Goal: Task Accomplishment & Management: Use online tool/utility

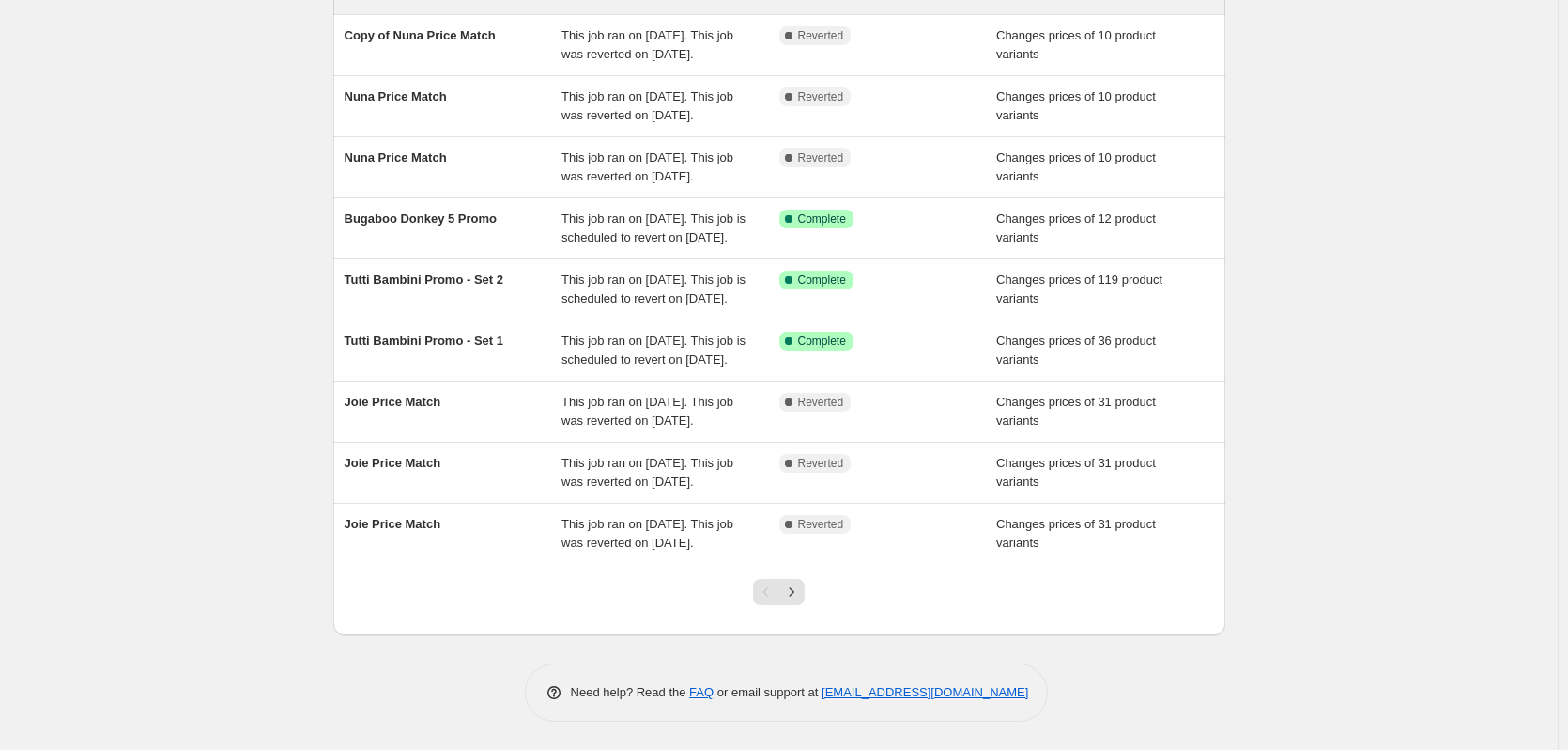
scroll to position [376, 0]
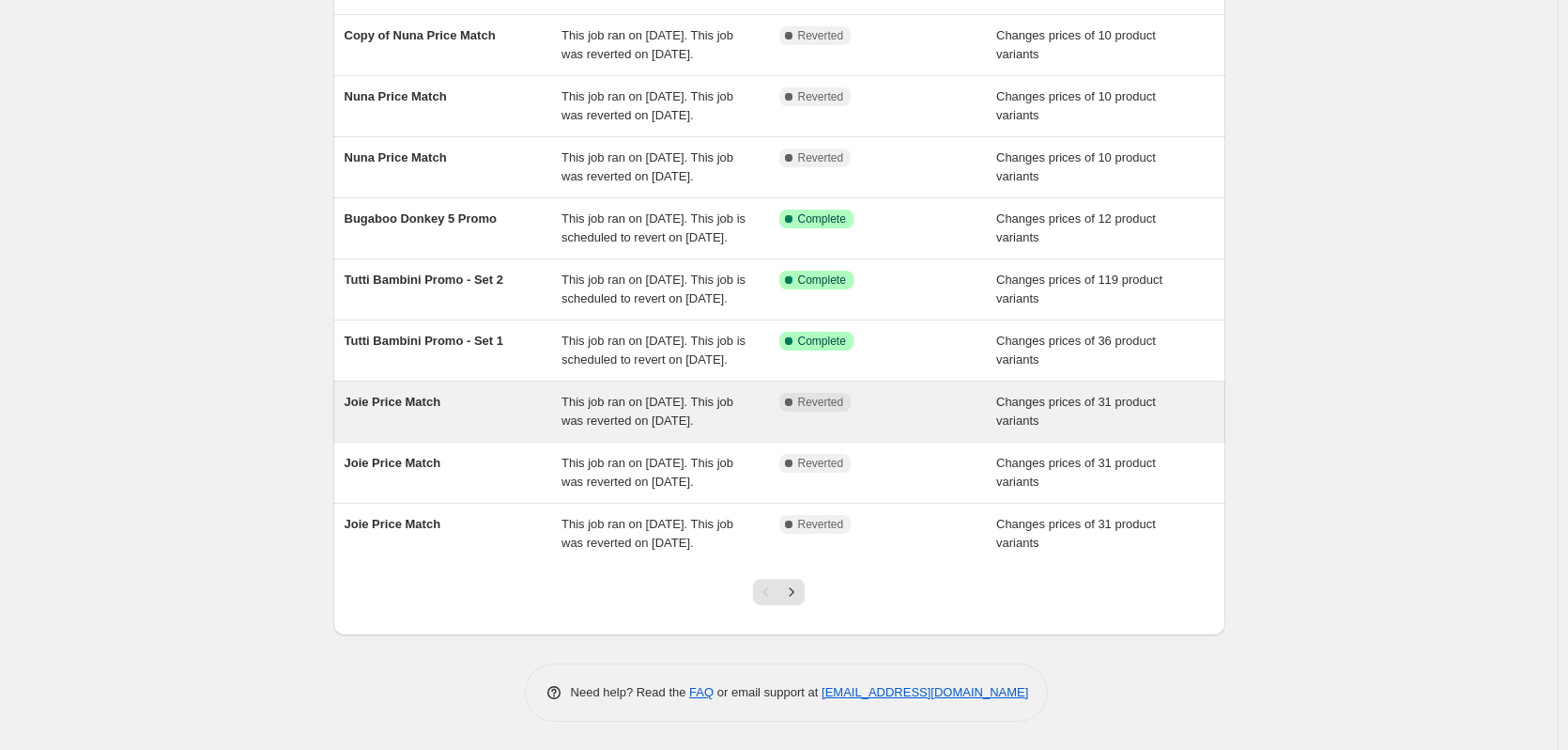
click at [672, 399] on span "This job ran on [DATE]. This job was reverted on [DATE]." at bounding box center [647, 411] width 172 height 33
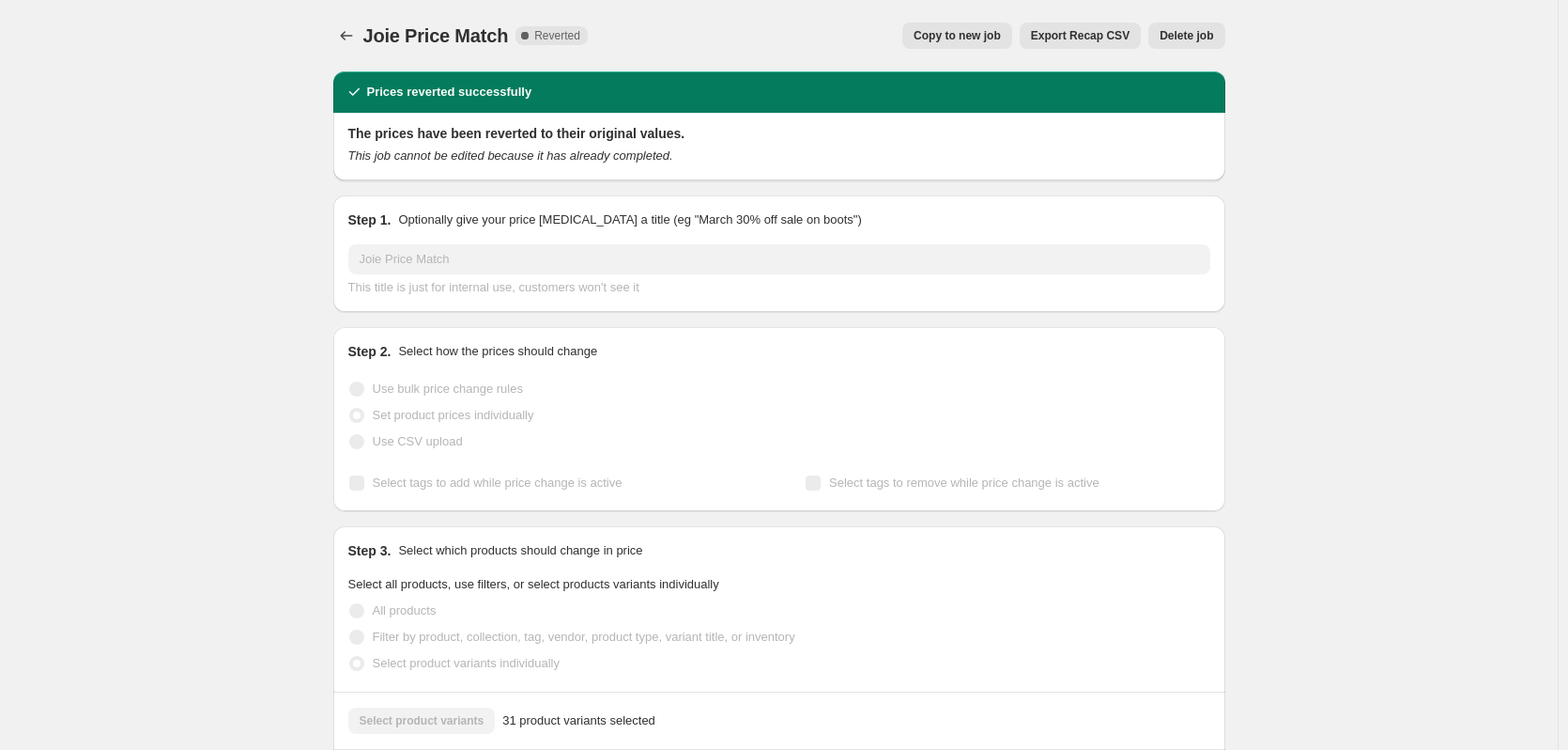
click at [1187, 42] on span "Delete job" at bounding box center [1186, 35] width 54 height 15
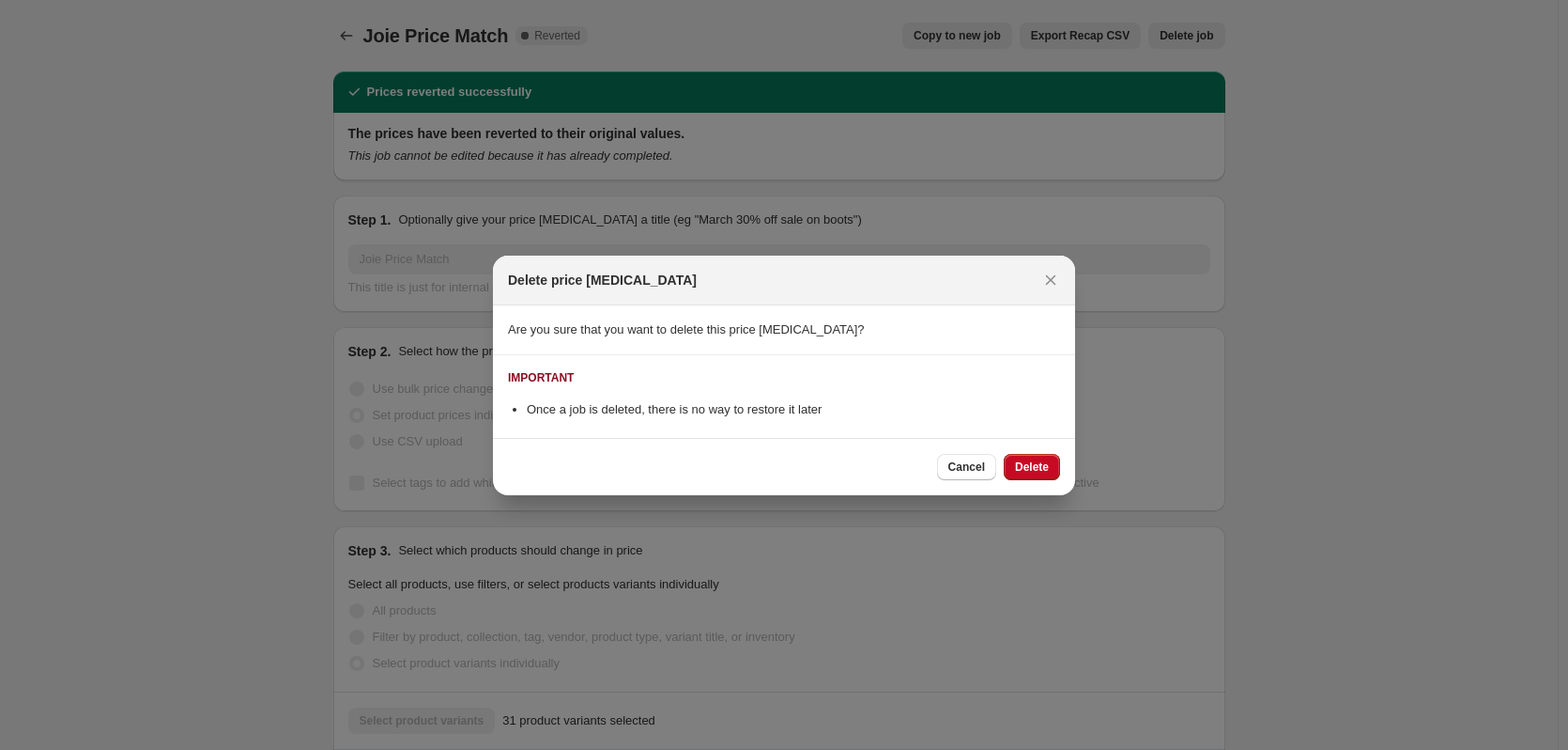
click at [1031, 456] on button "Delete" at bounding box center [1031, 466] width 57 height 27
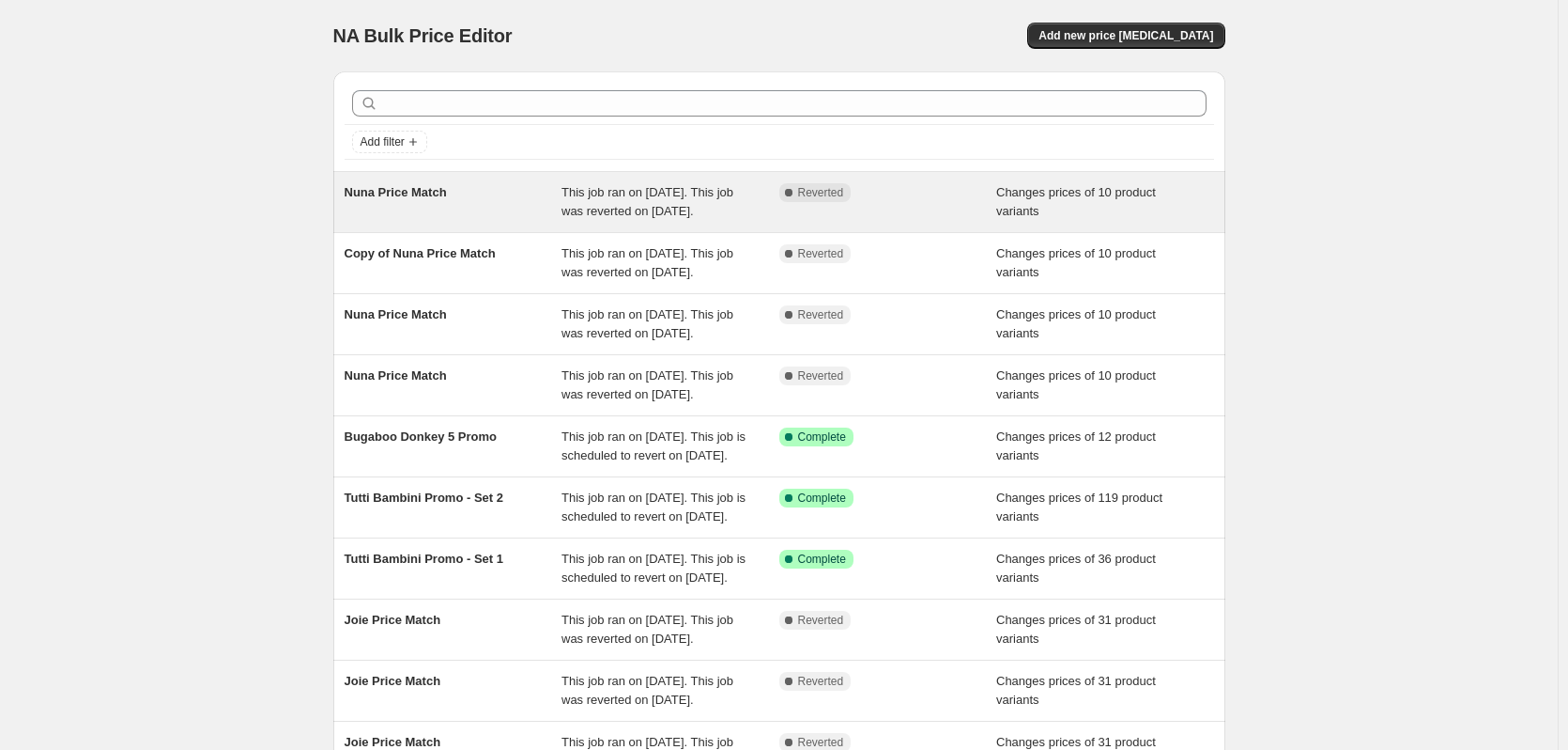
click at [703, 199] on span "This job ran on [DATE]. This job was reverted on [DATE]." at bounding box center [647, 201] width 172 height 33
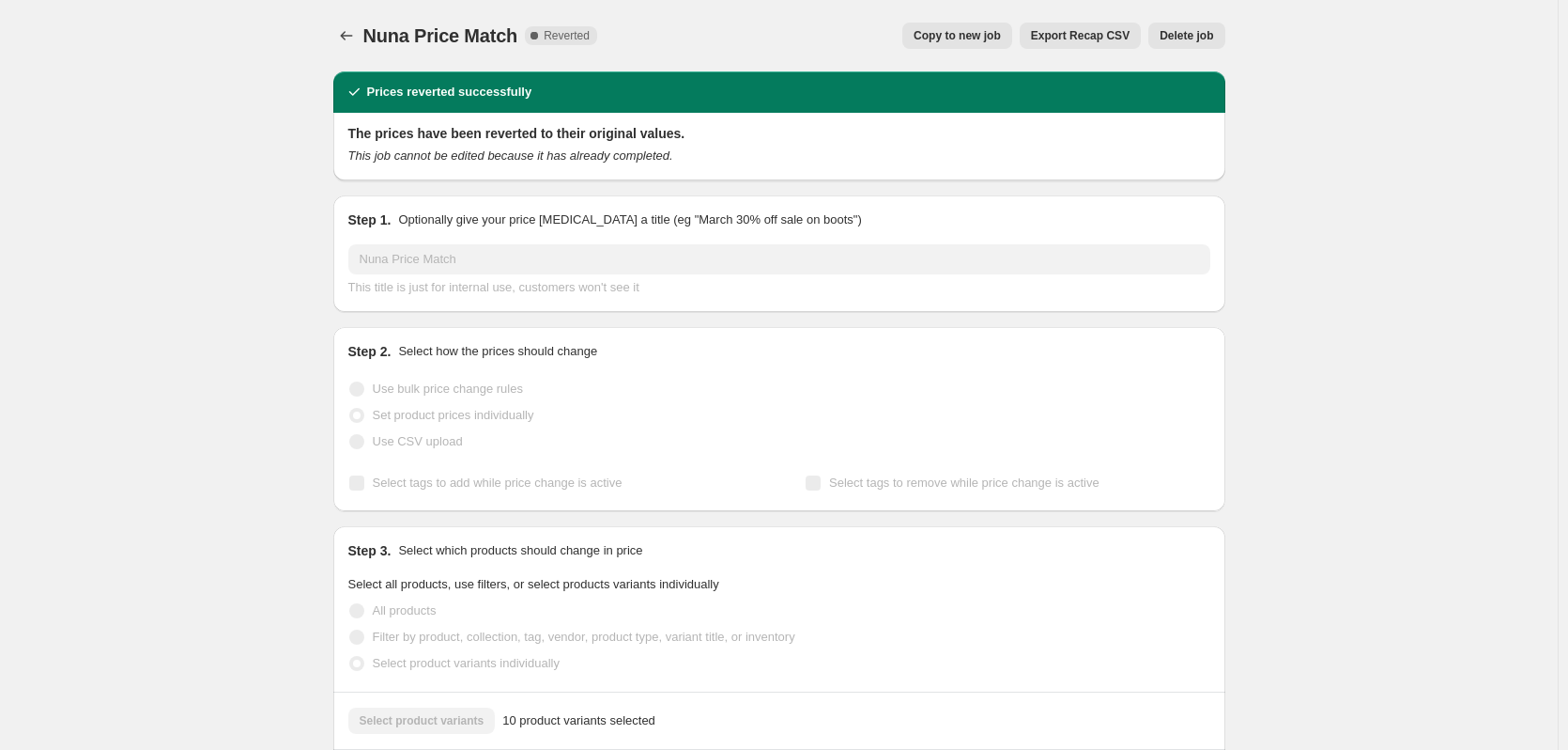
click at [1200, 33] on span "Delete job" at bounding box center [1186, 35] width 54 height 15
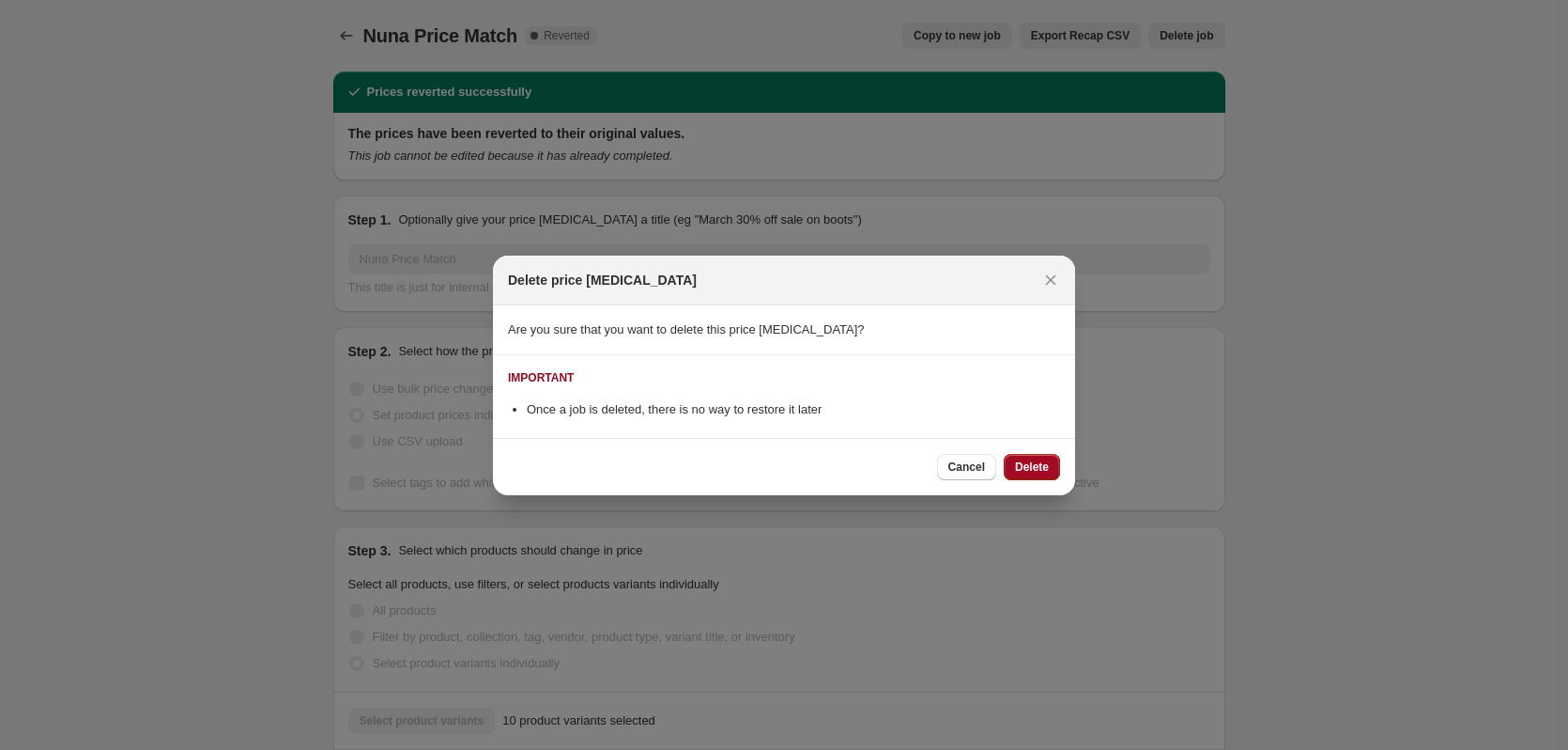
click at [1022, 458] on button "Delete" at bounding box center [1031, 466] width 57 height 27
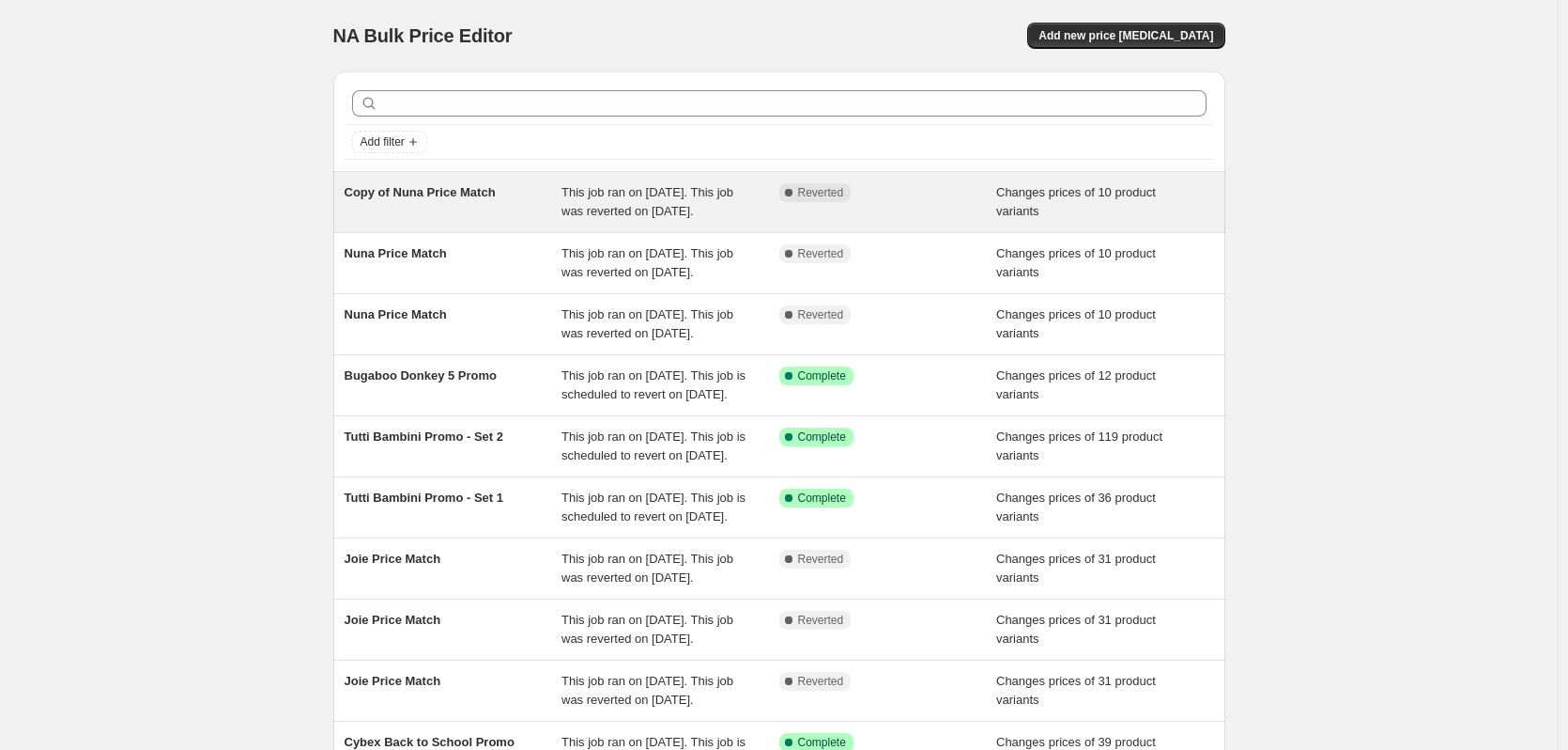
click at [784, 211] on div "Complete Reverted" at bounding box center [889, 202] width 218 height 38
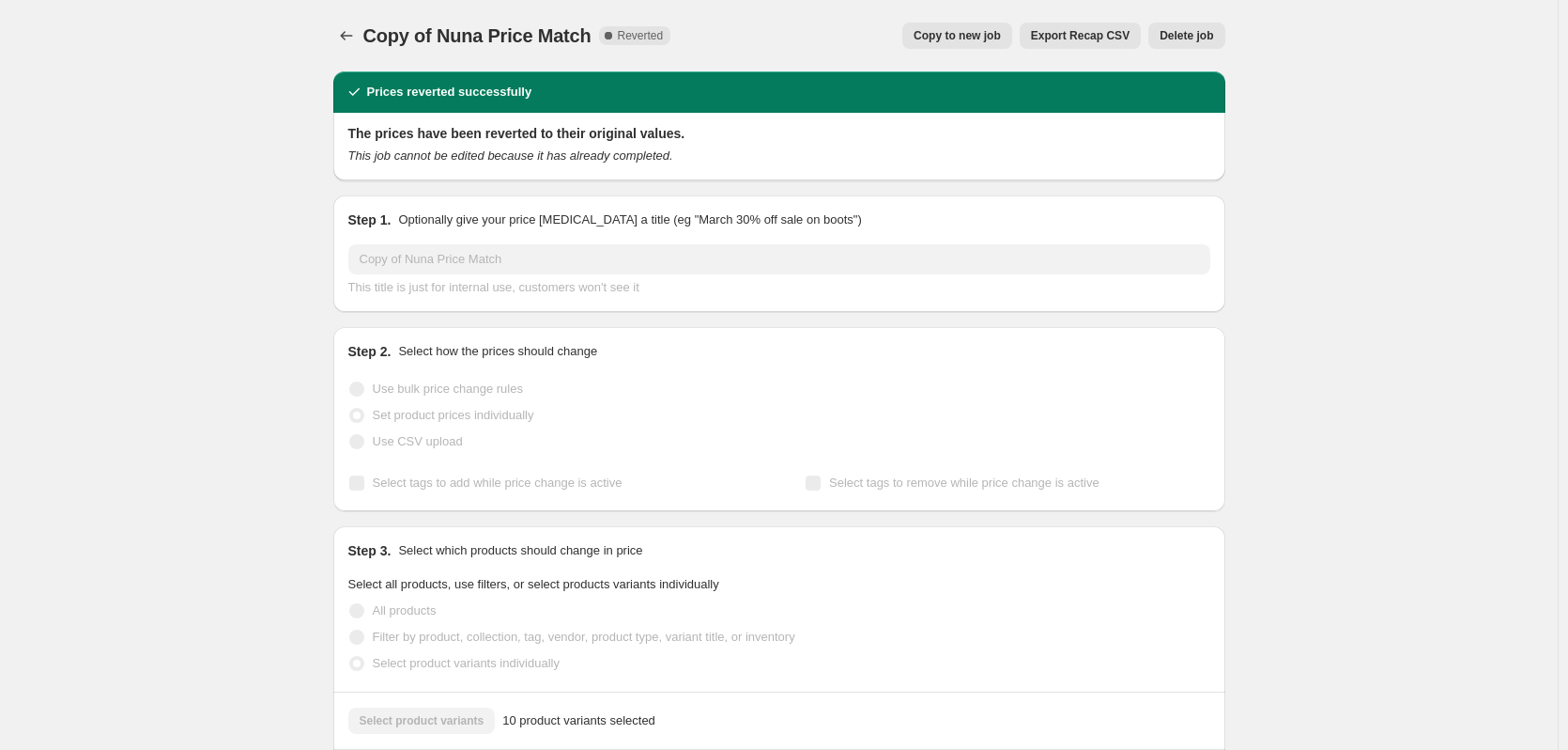
click at [1189, 22] on div "Copy of Nuna Price Match. This page is ready Copy of Nuna Price Match Complete …" at bounding box center [780, 36] width 893 height 71
click at [1193, 30] on span "Delete job" at bounding box center [1186, 35] width 54 height 15
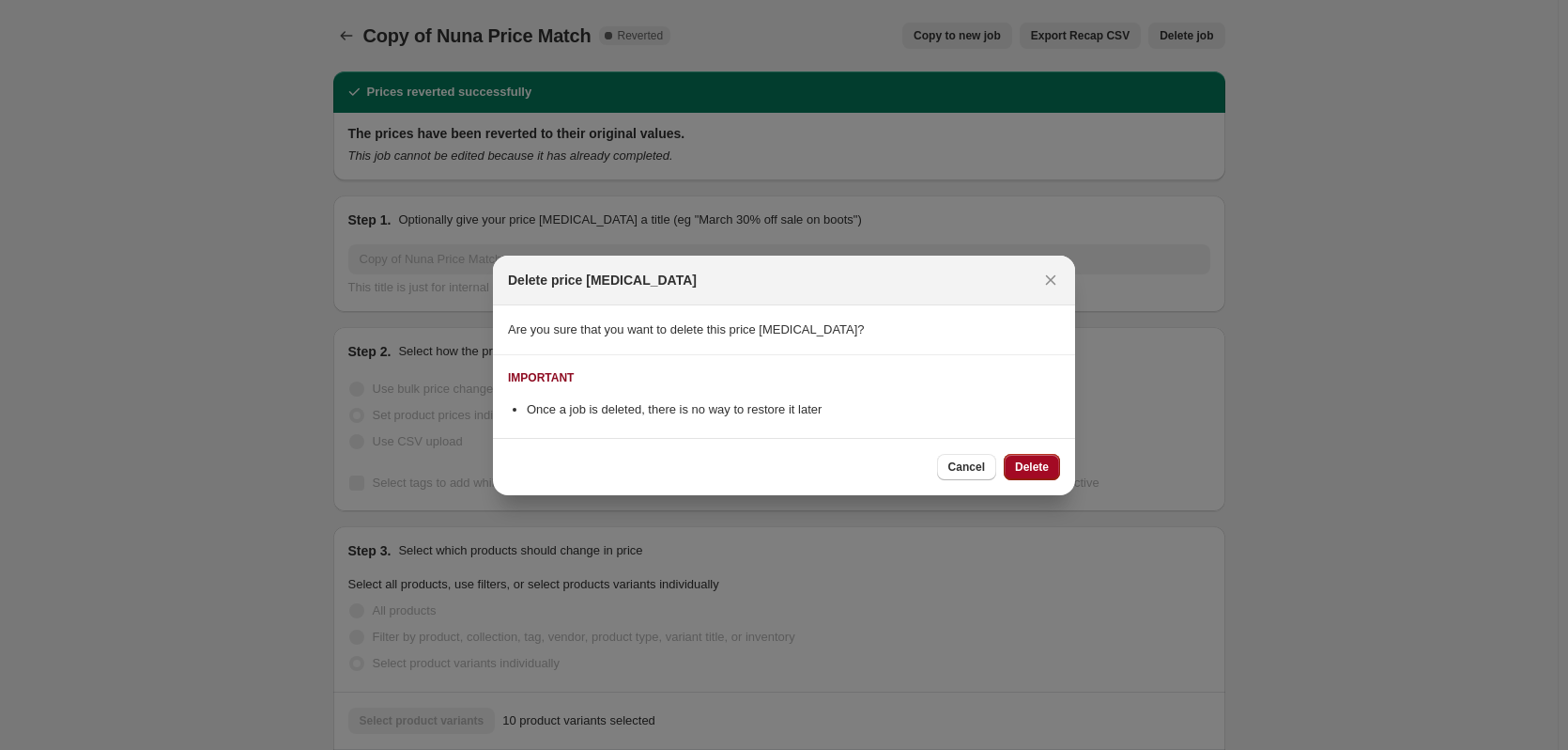
click at [1033, 464] on span "Delete" at bounding box center [1032, 466] width 34 height 15
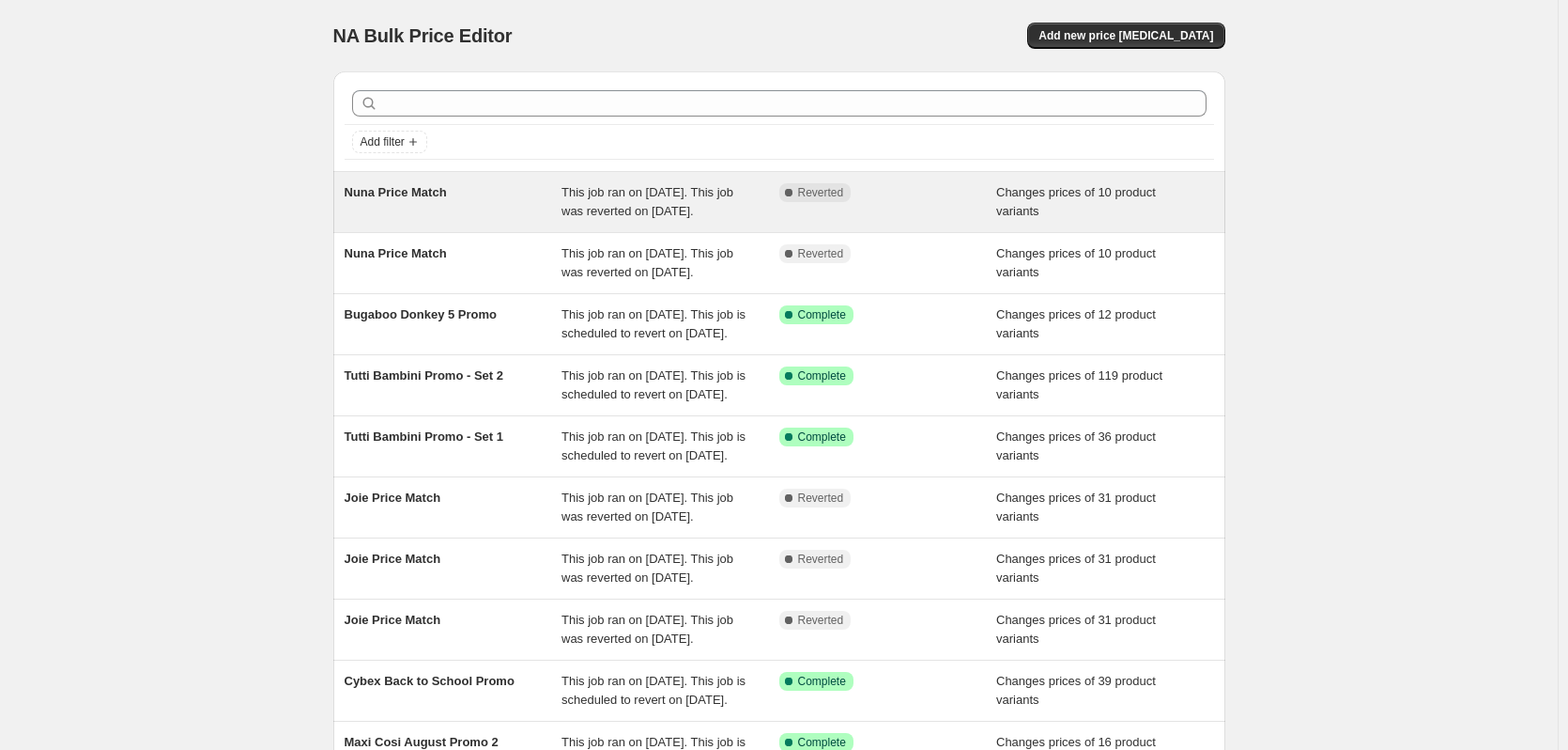
click at [545, 232] on div "Nuna Price Match This job ran on [DATE]. This job was reverted on [DATE]. Compl…" at bounding box center [780, 201] width 893 height 61
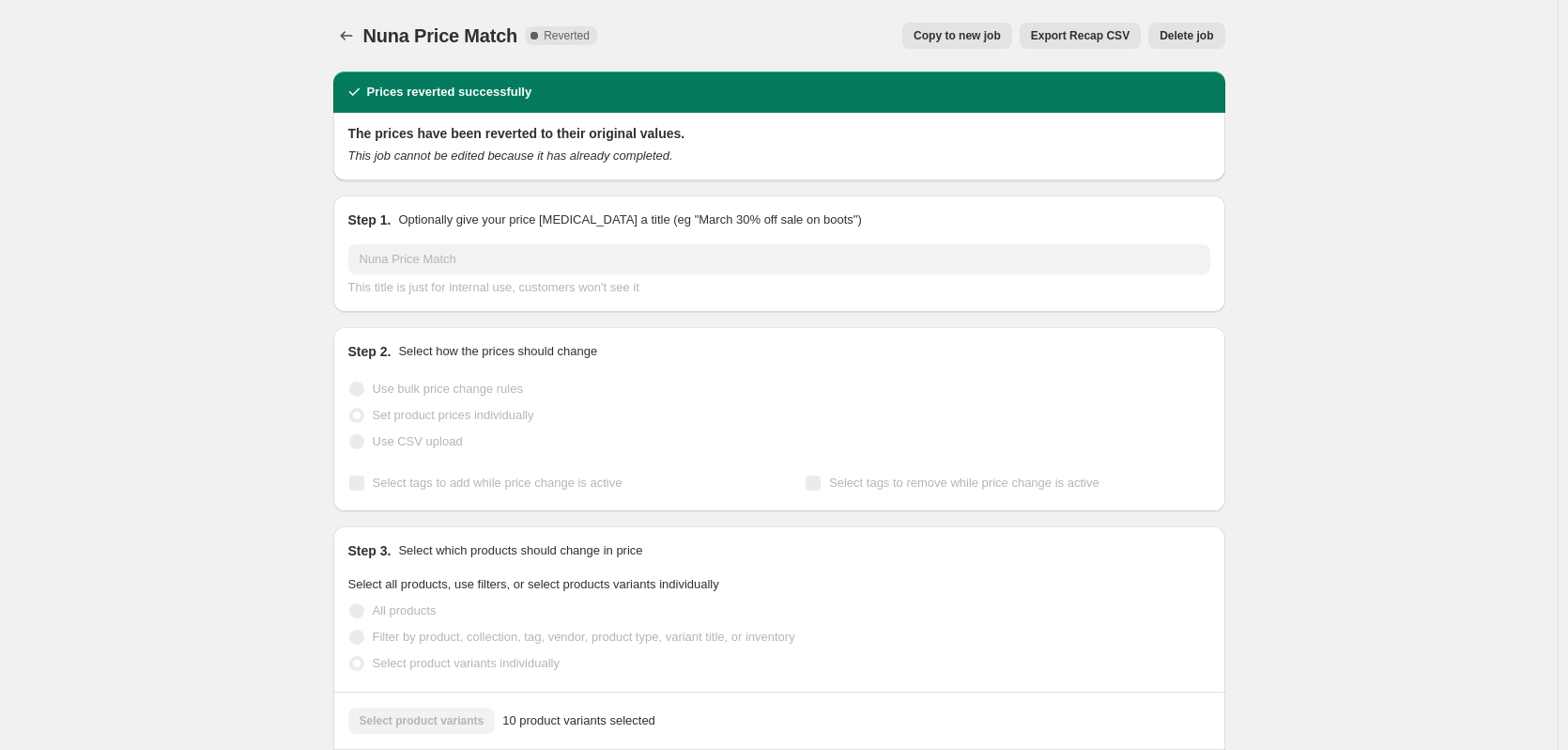
click at [1205, 38] on span "Delete job" at bounding box center [1186, 35] width 54 height 15
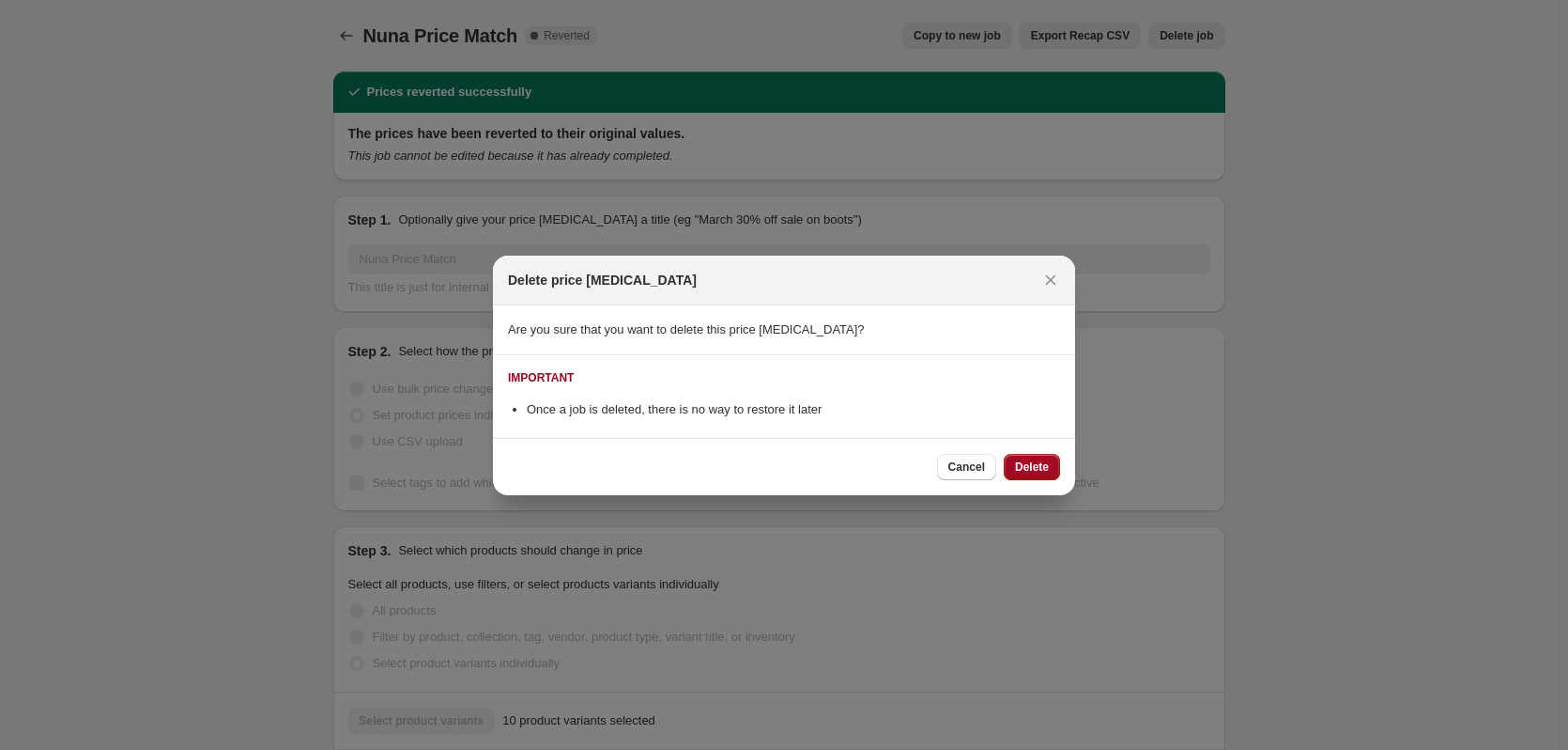
click at [1027, 462] on span "Delete" at bounding box center [1032, 466] width 34 height 15
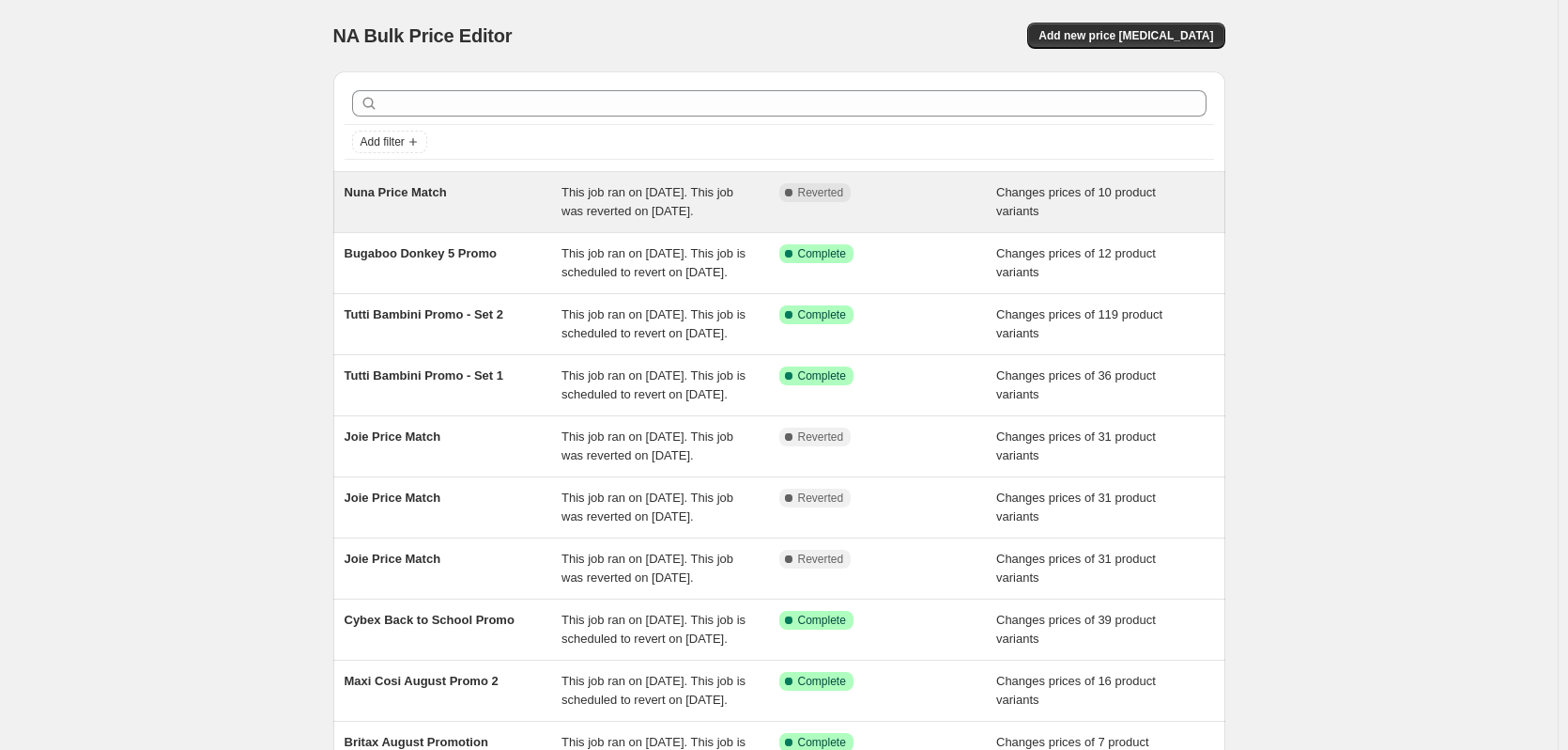
click at [594, 203] on span "This job ran on [DATE]. This job was reverted on [DATE]." at bounding box center [647, 201] width 172 height 33
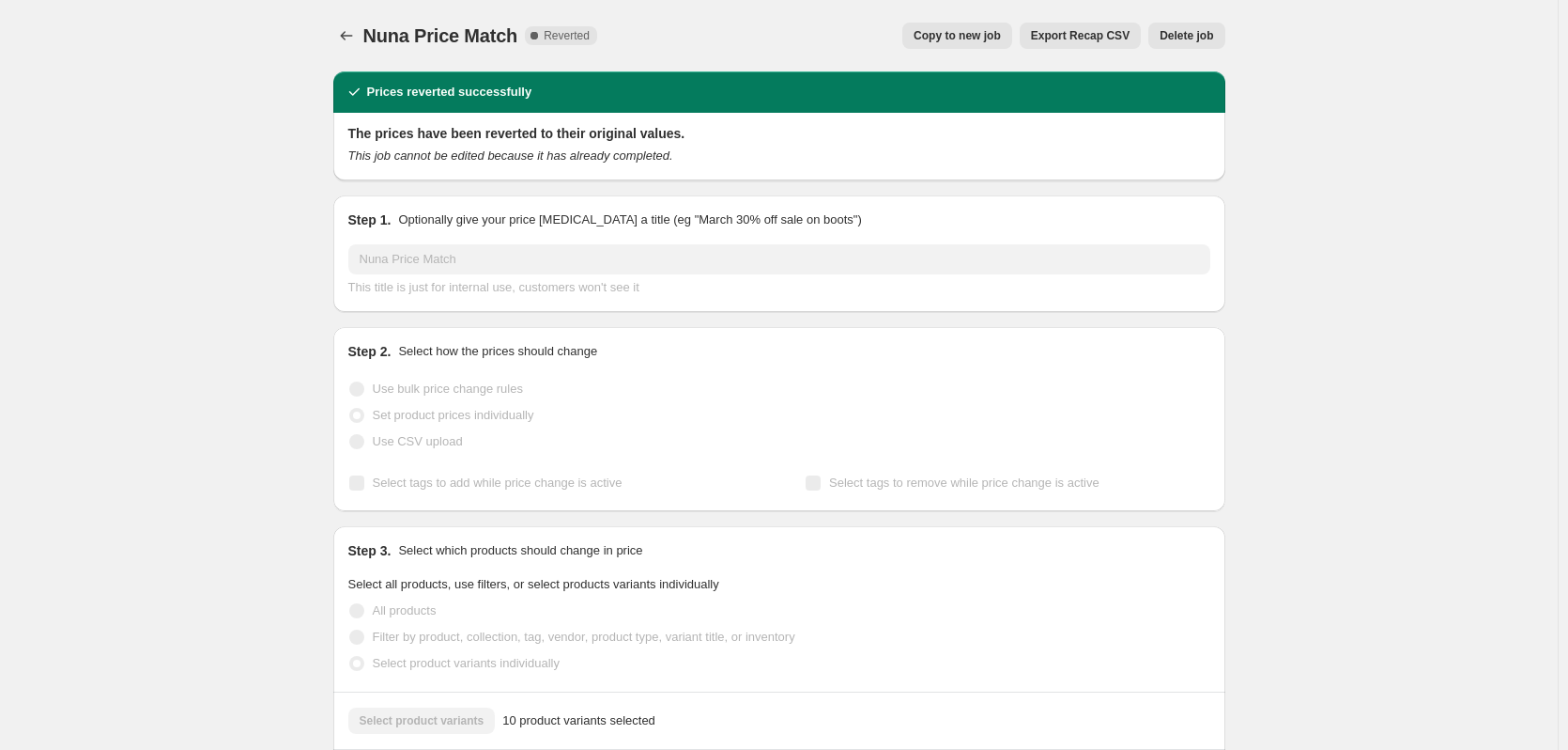
click at [1189, 24] on button "Delete job" at bounding box center [1186, 36] width 76 height 27
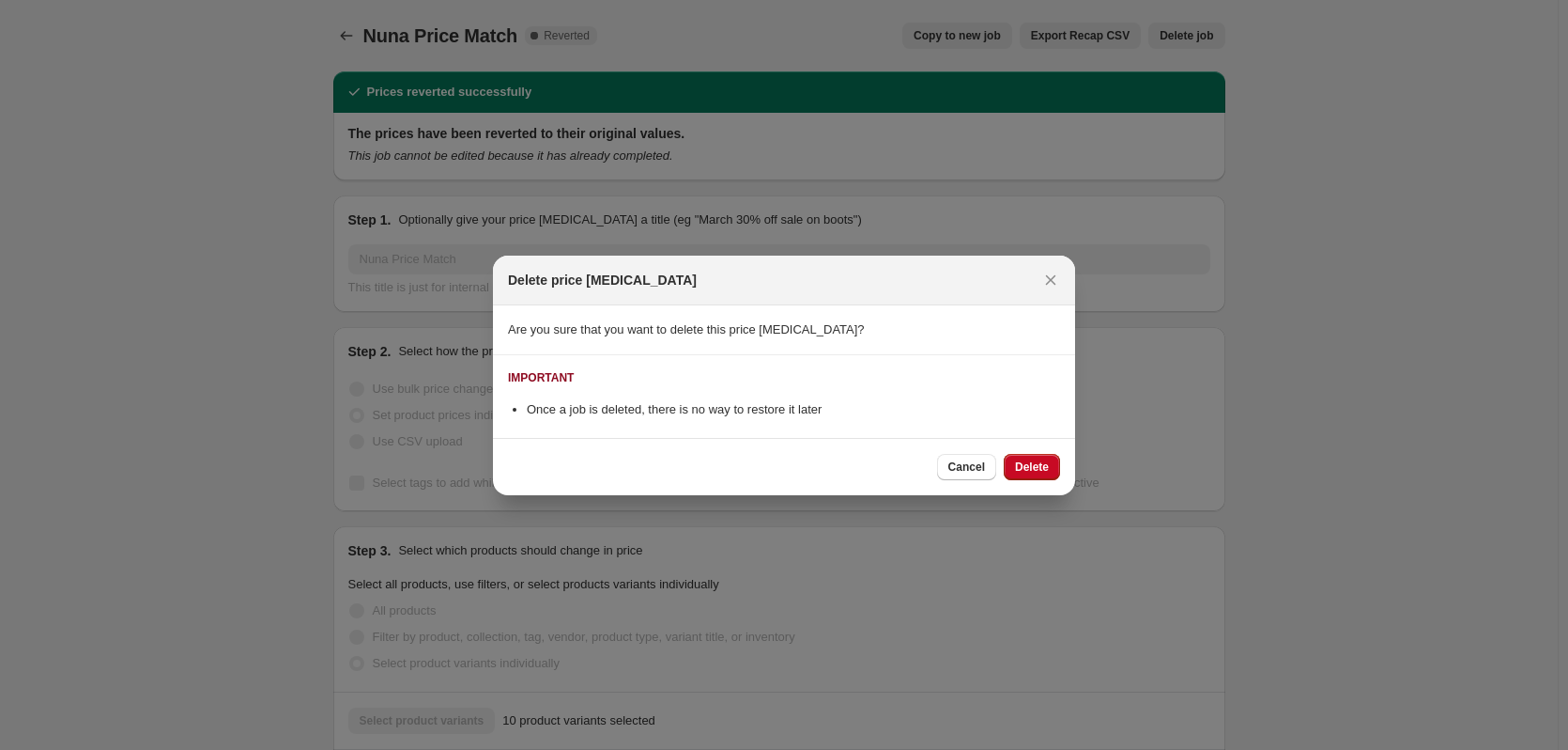
click at [1004, 457] on div "Cancel Delete" at bounding box center [999, 466] width 123 height 27
click at [1014, 462] on button "Delete" at bounding box center [1031, 466] width 57 height 27
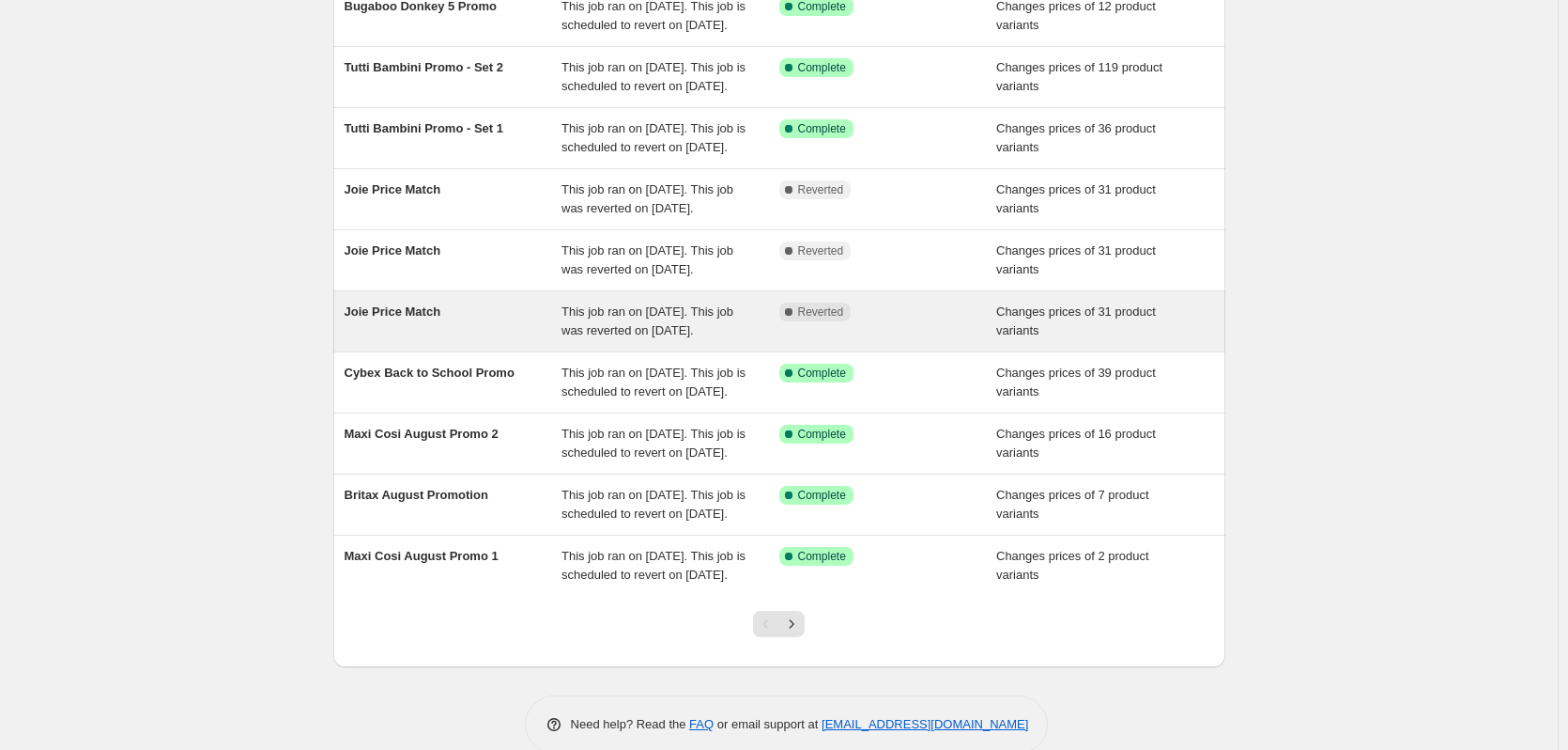
scroll to position [188, 0]
click at [587, 349] on div "Joie Price Match This job ran on [DATE]. This job was reverted on [DATE]. Compl…" at bounding box center [780, 319] width 893 height 61
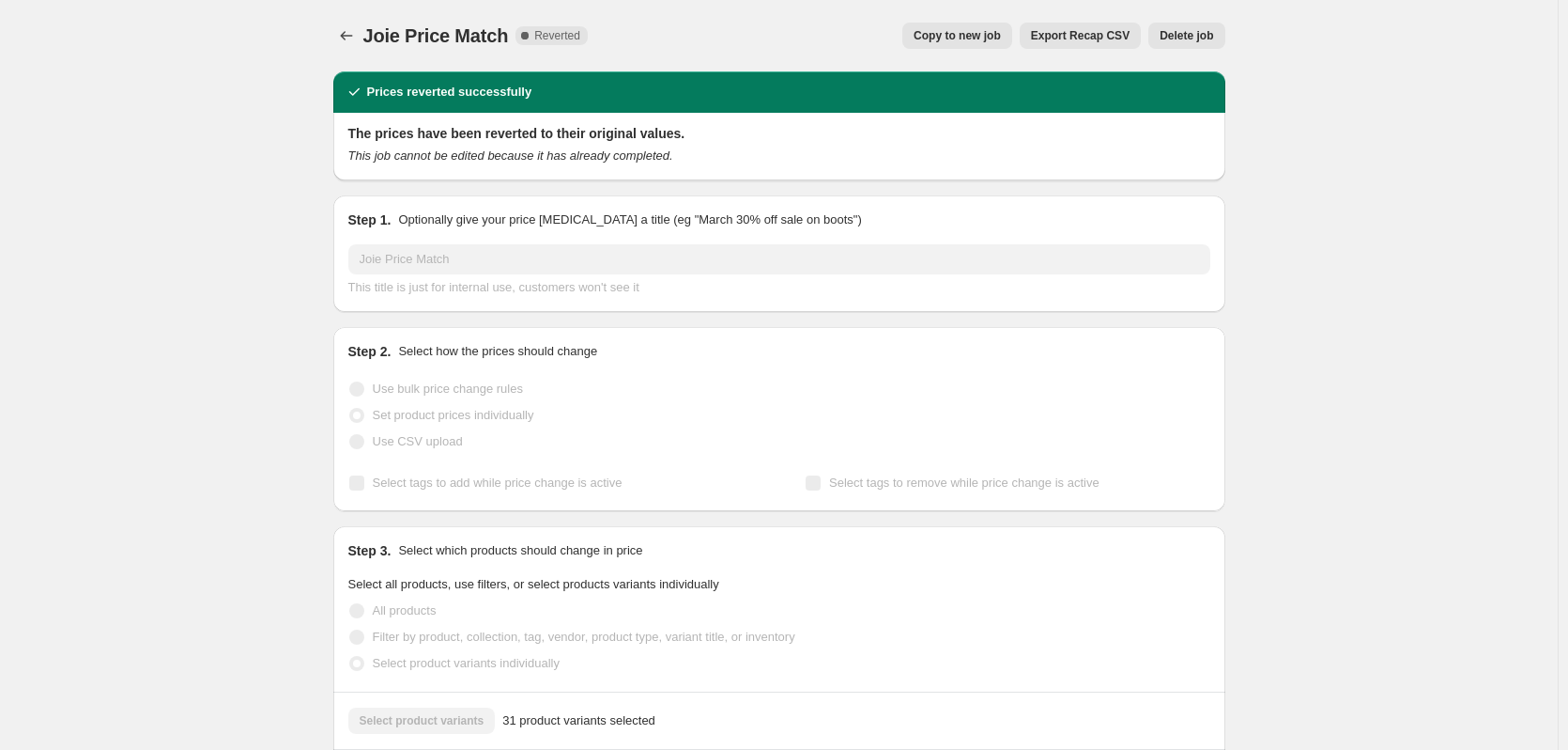
click at [1186, 37] on span "Delete job" at bounding box center [1186, 35] width 54 height 15
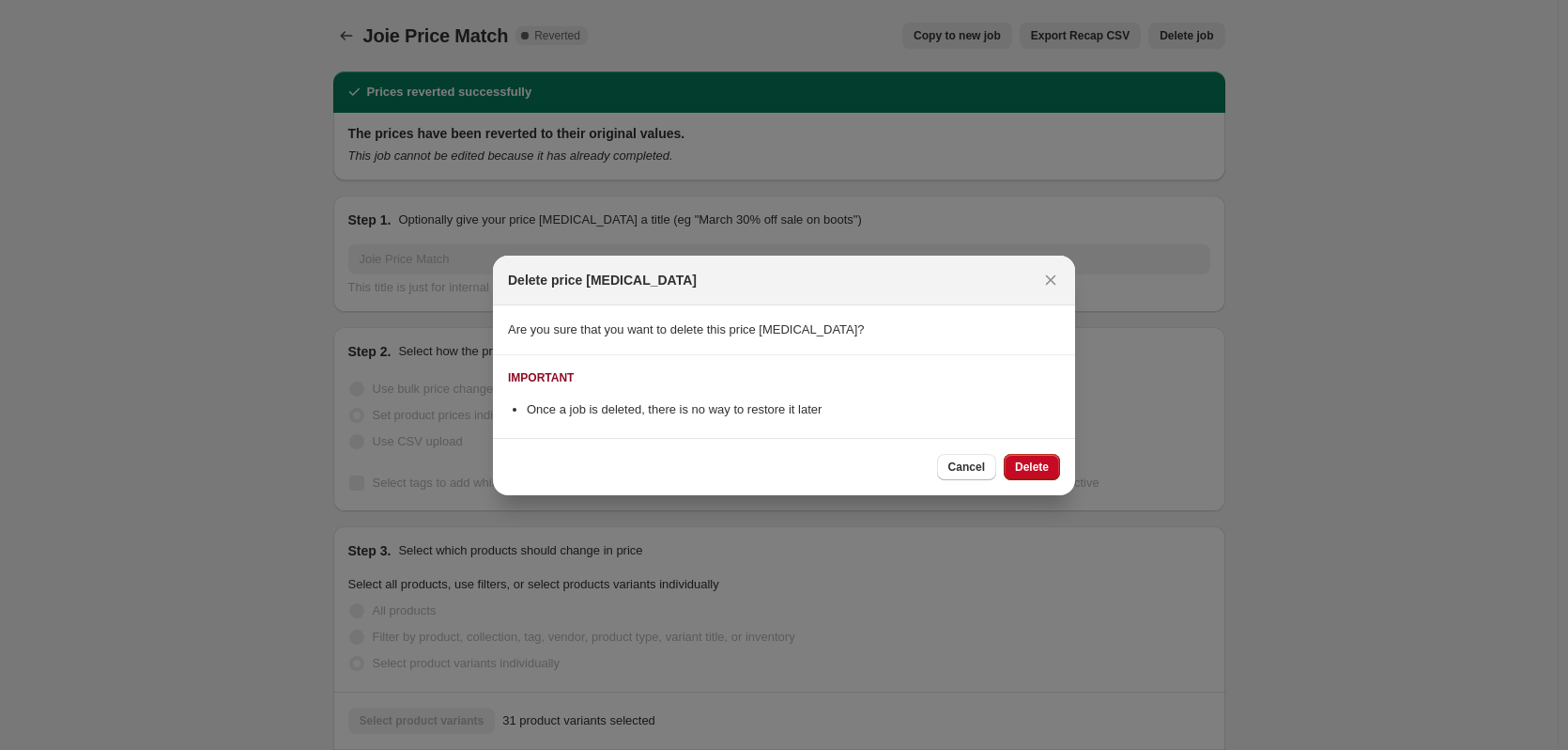
click at [1038, 464] on span "Delete" at bounding box center [1032, 466] width 34 height 15
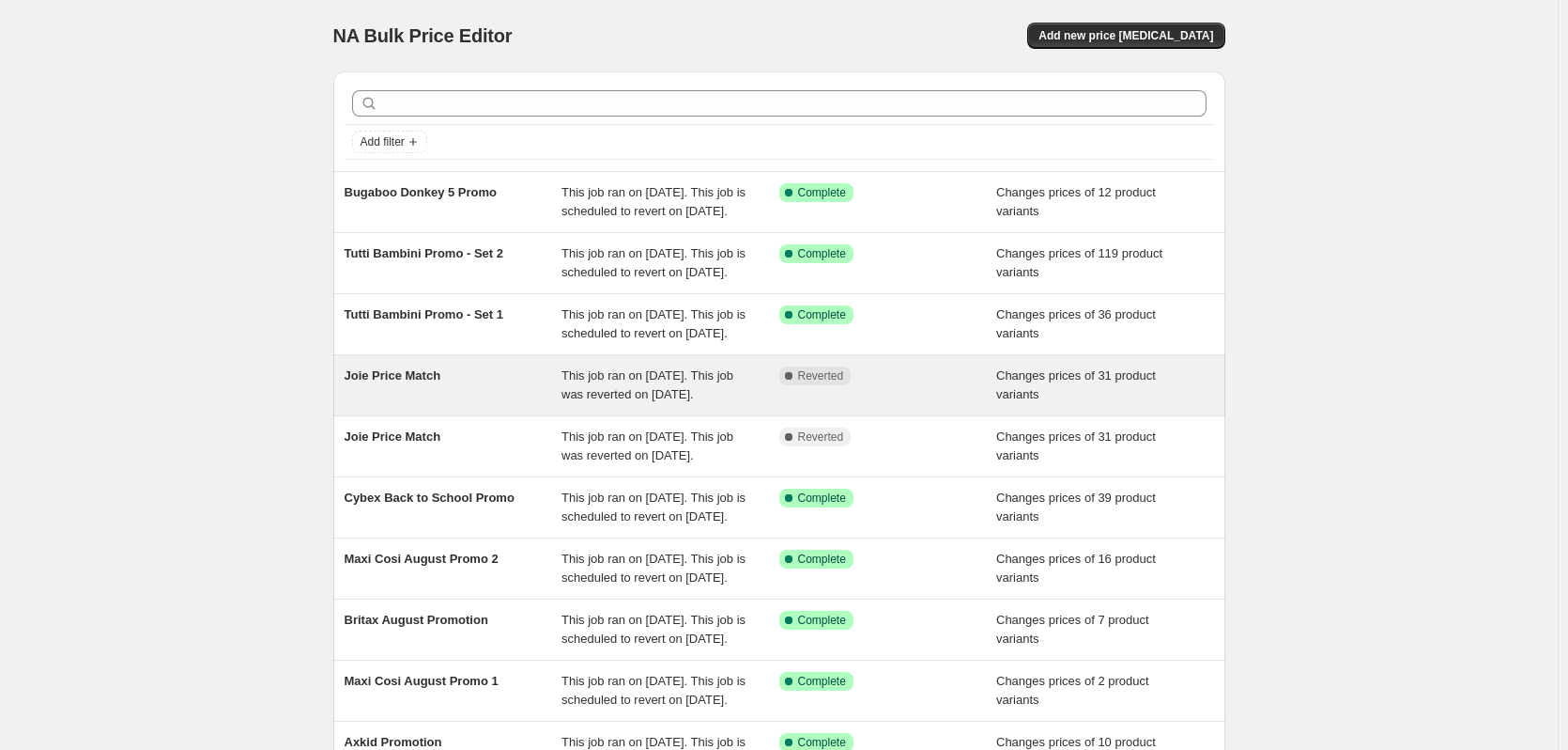
click at [706, 404] on div "This job ran on [DATE]. This job was reverted on [DATE]." at bounding box center [670, 385] width 218 height 38
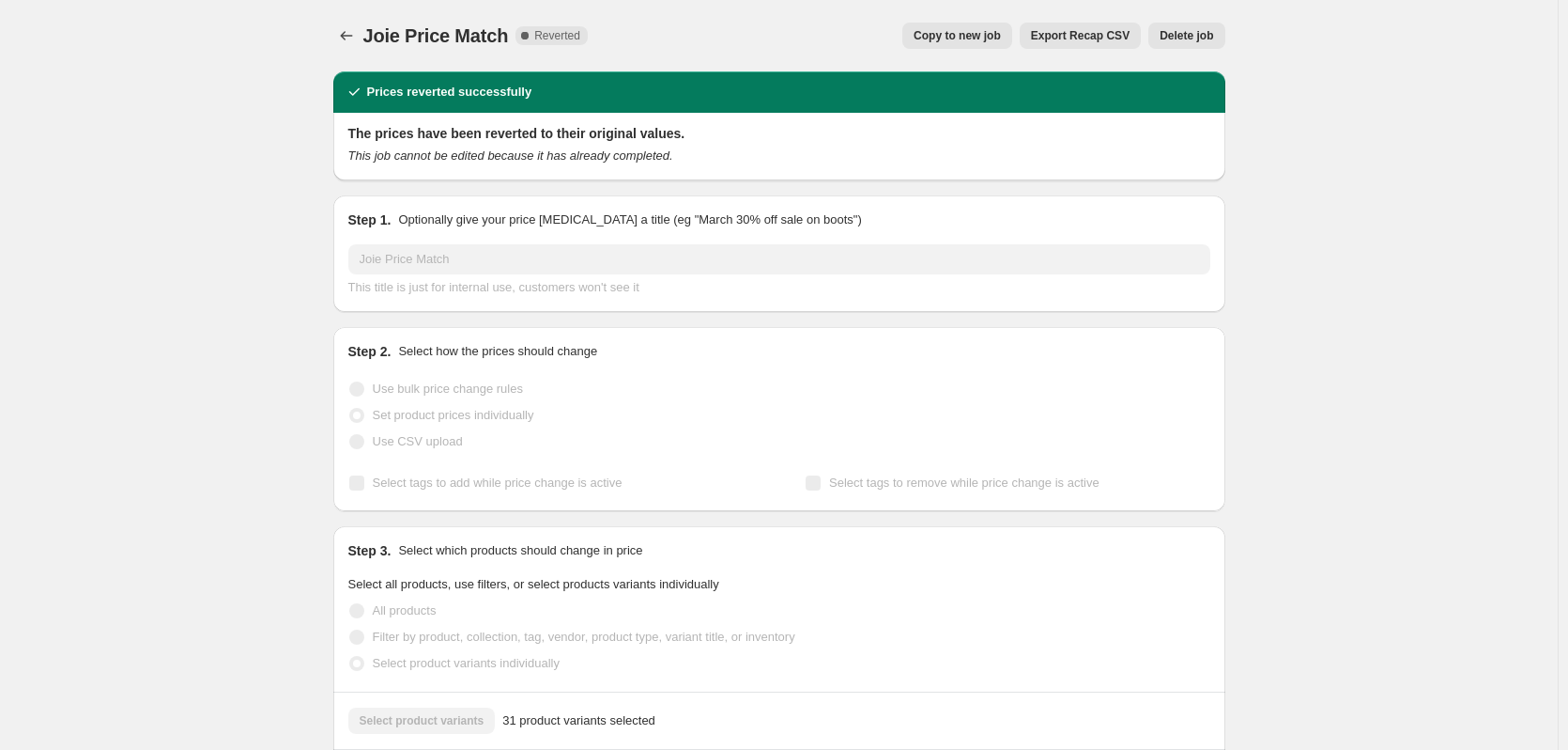
click at [1194, 27] on button "Delete job" at bounding box center [1186, 36] width 76 height 27
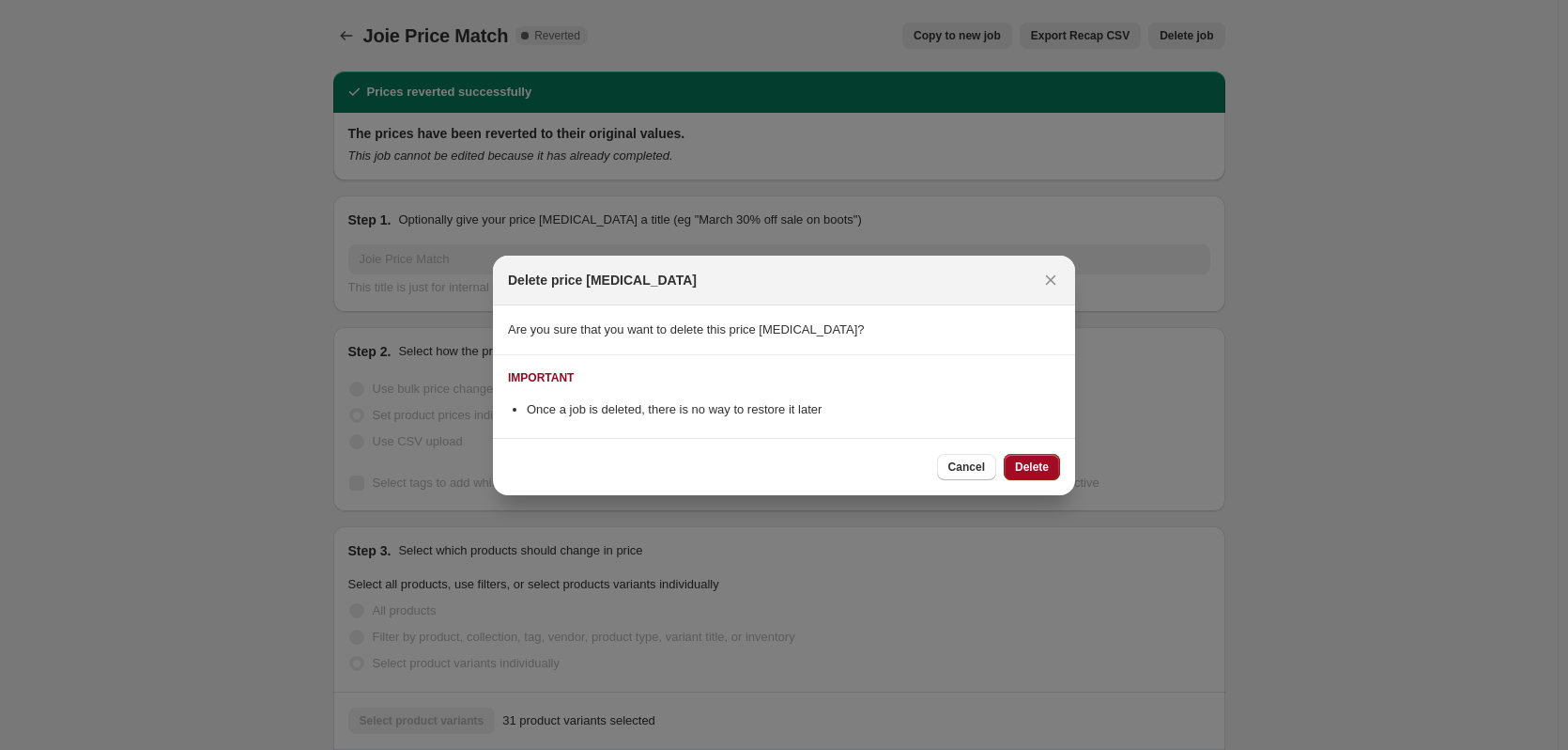
click at [1029, 468] on span "Delete" at bounding box center [1032, 466] width 34 height 15
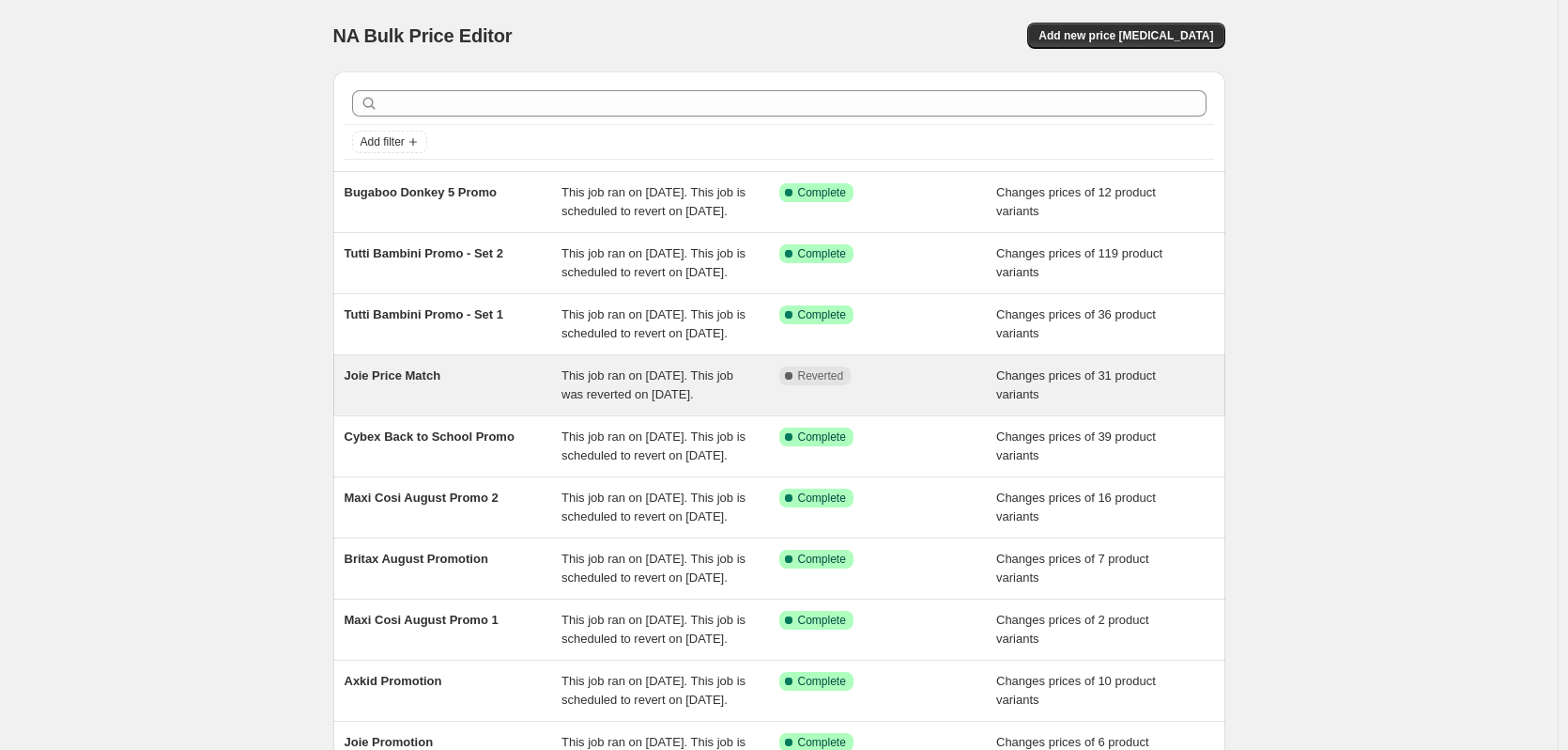
click at [663, 401] on span "This job ran on [DATE]. This job was reverted on [DATE]." at bounding box center [647, 384] width 172 height 33
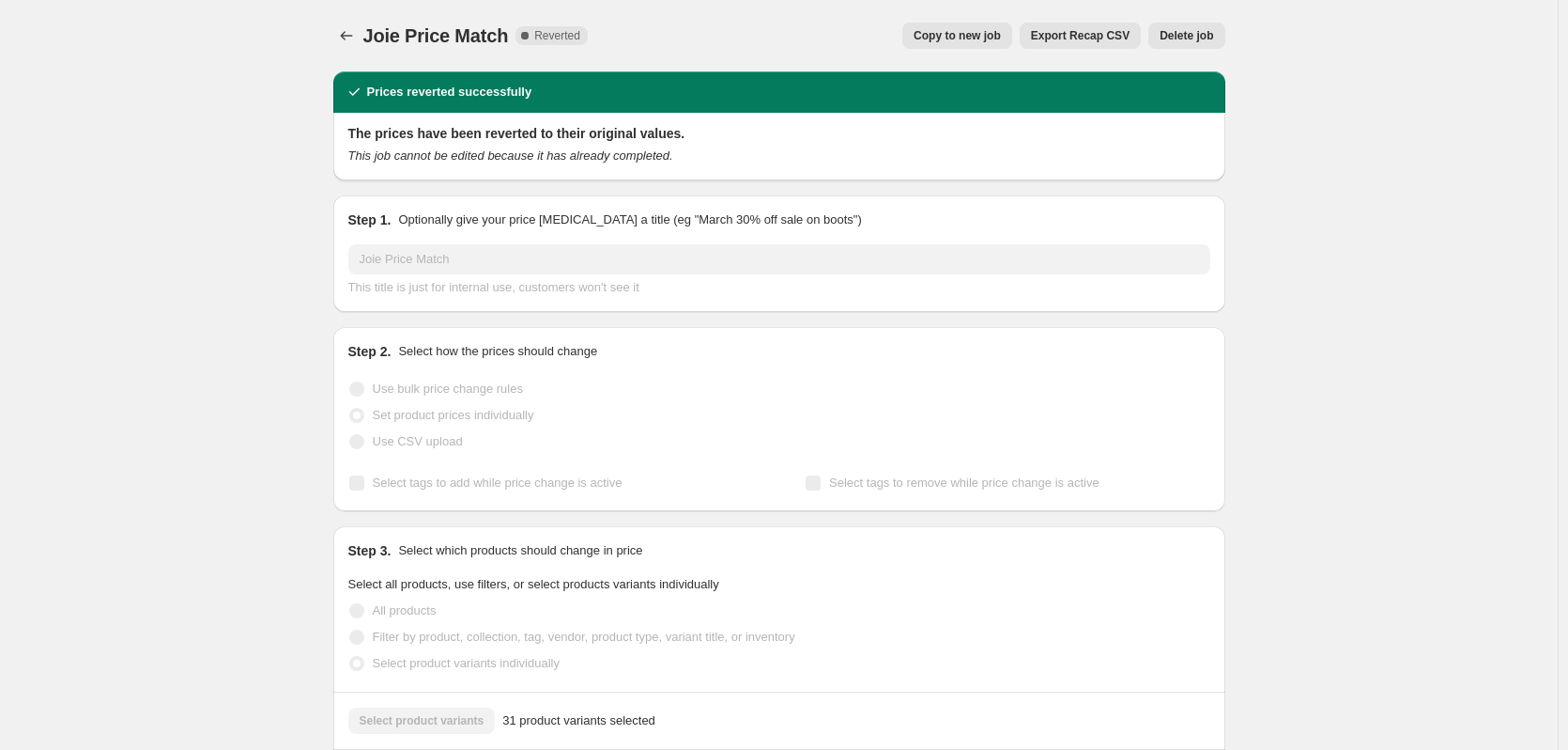
click at [1186, 26] on button "Delete job" at bounding box center [1186, 36] width 76 height 27
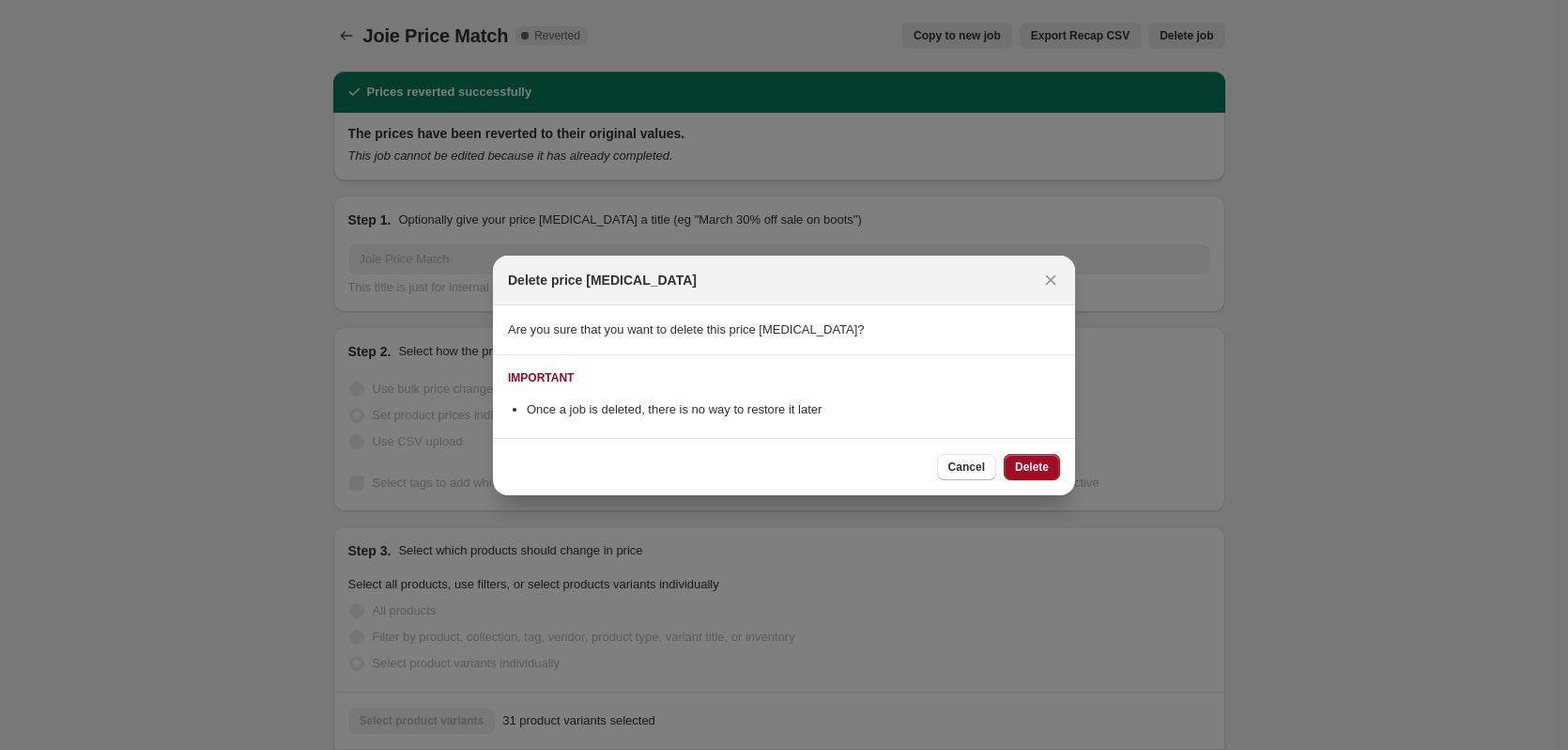
click at [1023, 469] on span "Delete" at bounding box center [1032, 466] width 34 height 15
